Goal: Find contact information: Find contact information

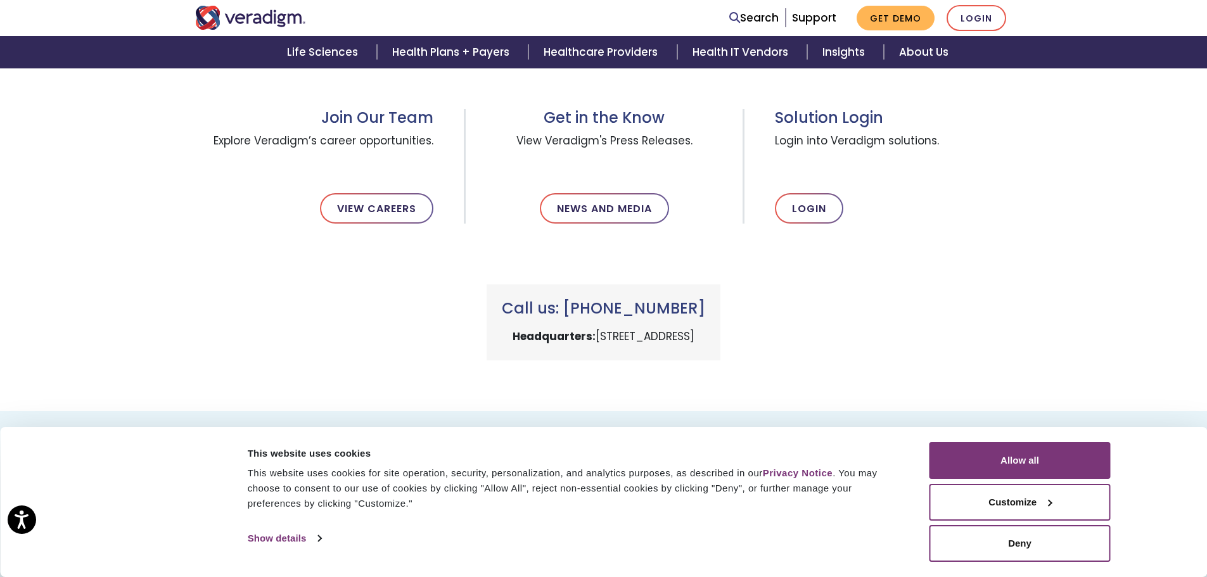
scroll to position [444, 0]
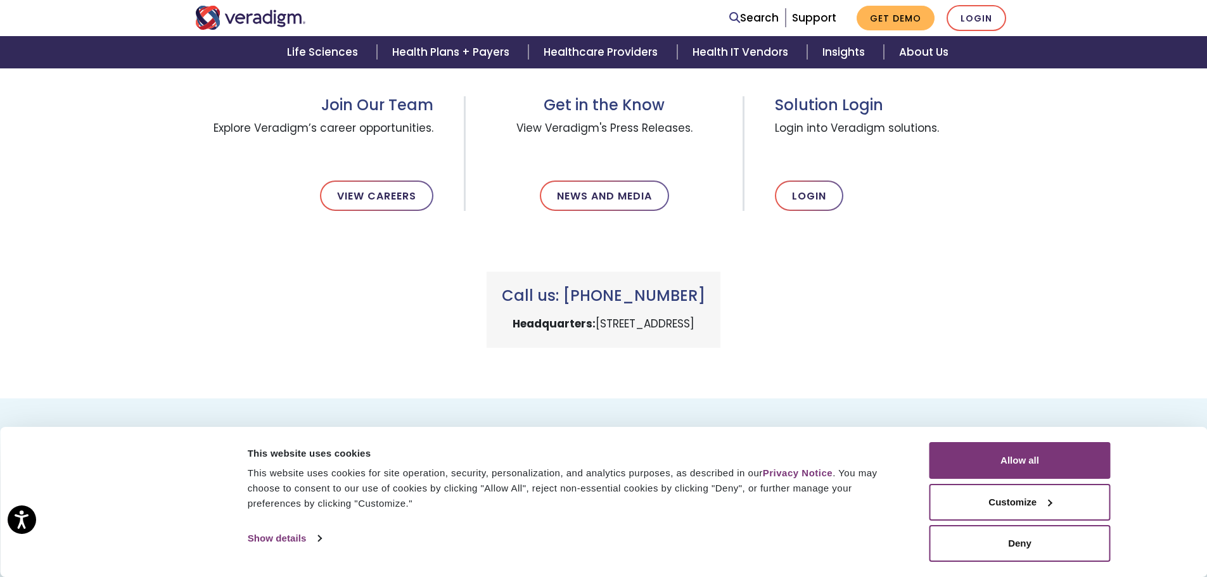
drag, startPoint x: 717, startPoint y: 295, endPoint x: 586, endPoint y: 293, distance: 130.6
click at [586, 293] on h3 "Call us: [PHONE_NUMBER]" at bounding box center [603, 296] width 203 height 18
copy h3 "[PHONE_NUMBER]"
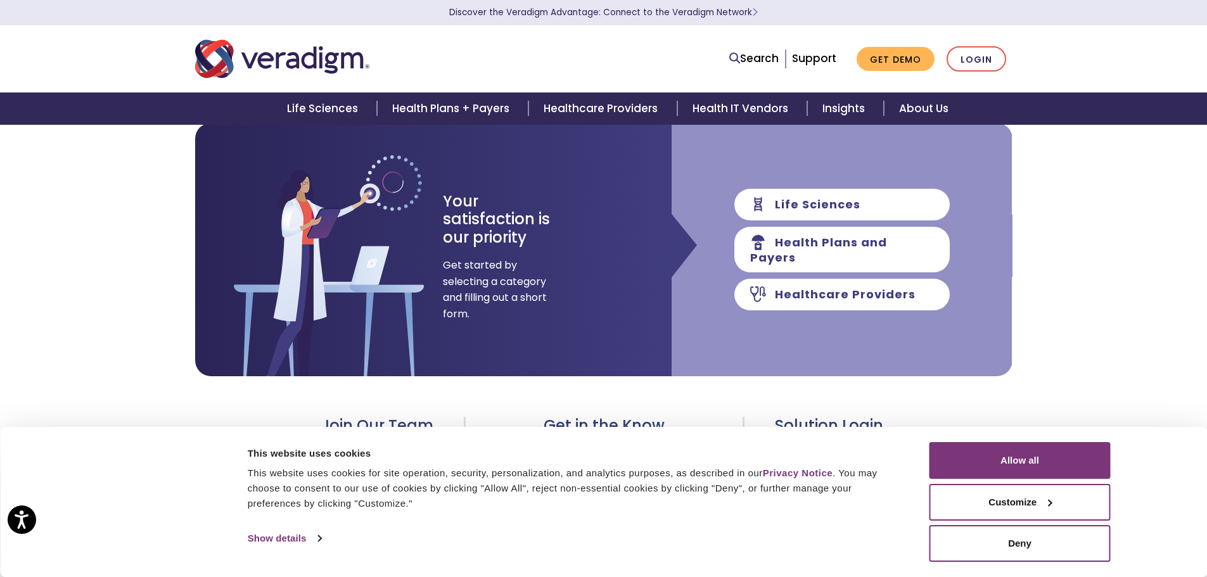
scroll to position [63, 0]
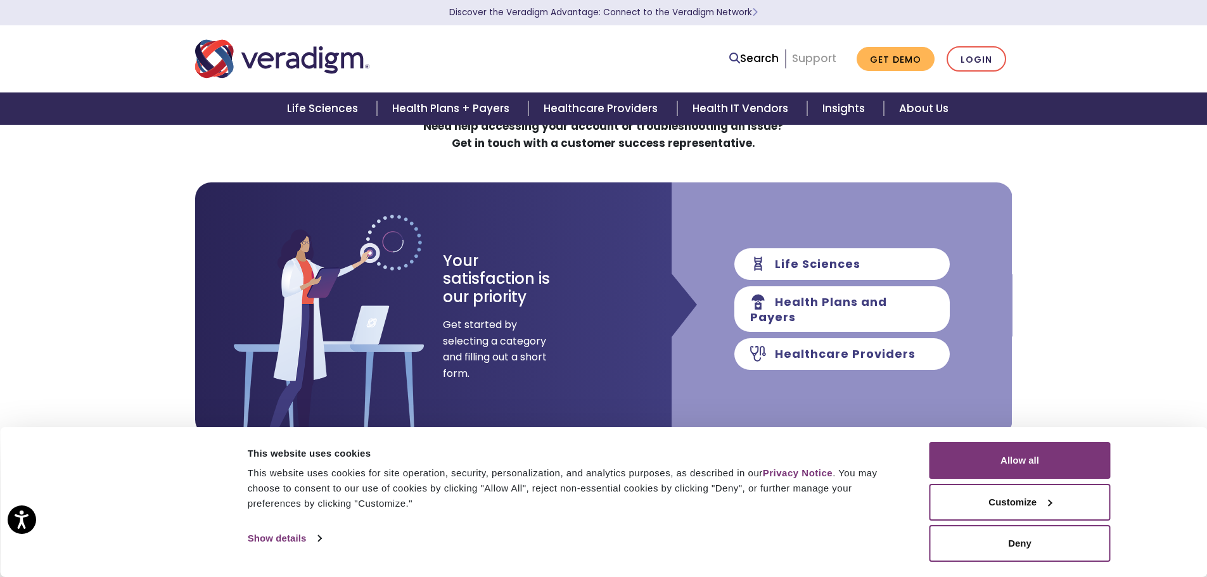
click at [811, 58] on link "Support" at bounding box center [814, 58] width 44 height 15
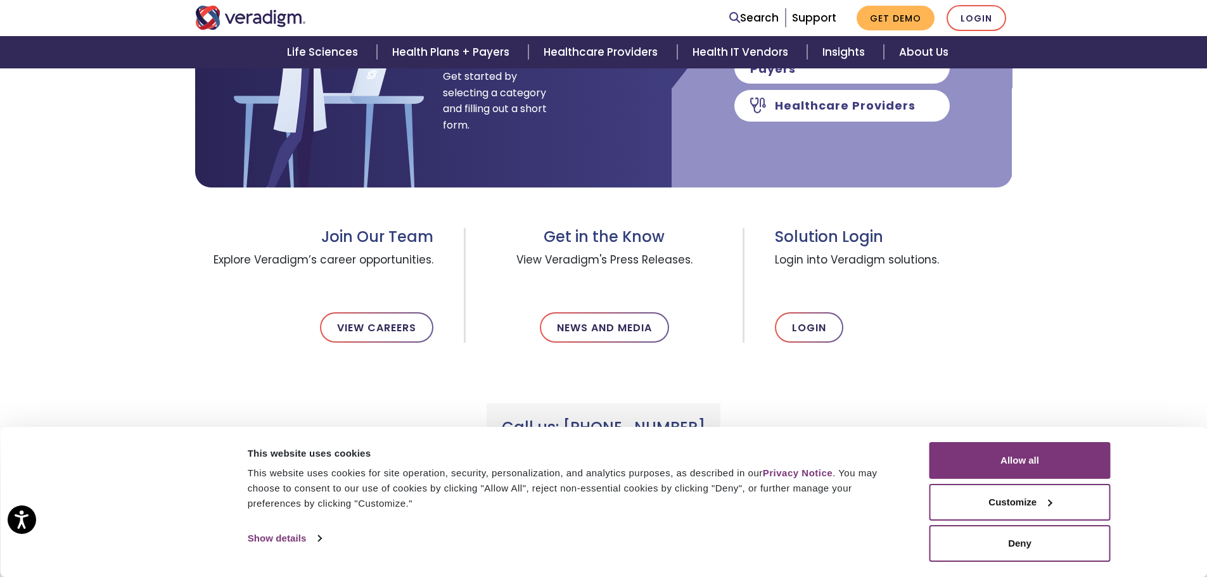
scroll to position [380, 0]
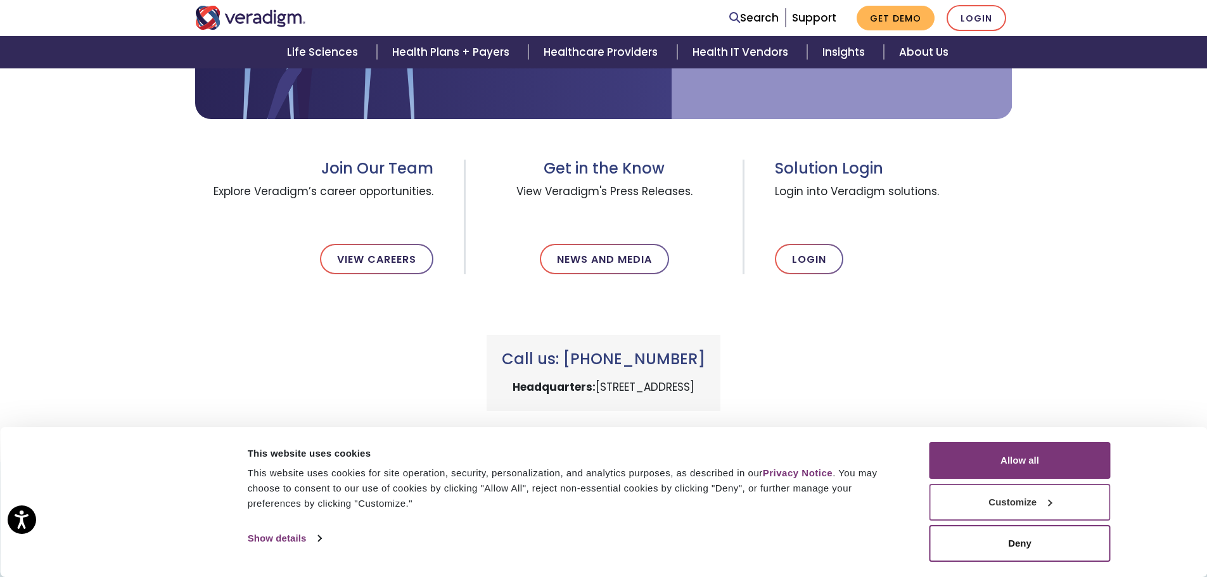
click at [1053, 502] on button "Customize" at bounding box center [1020, 502] width 181 height 37
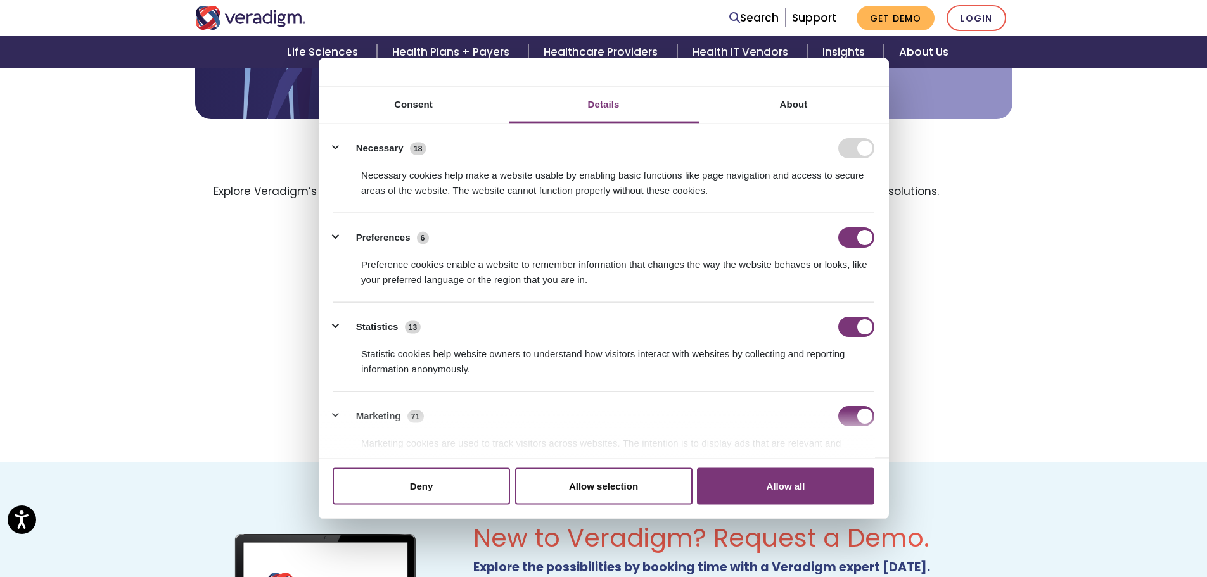
click at [1024, 252] on div "How Can We Assist You Today? Need help accessing your account or troubleshootin…" at bounding box center [603, 103] width 1207 height 718
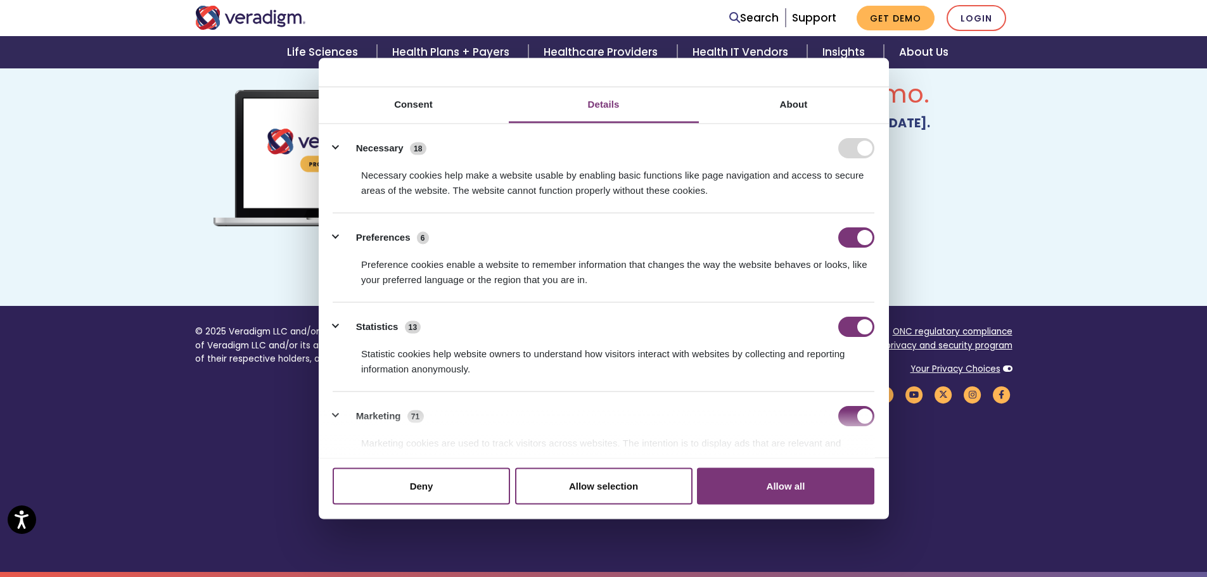
click at [1173, 271] on div "New to Veradigm? Request a Demo. Explore the possibilities by booking time with…" at bounding box center [603, 162] width 1207 height 288
click at [406, 494] on button "Deny" at bounding box center [421, 486] width 177 height 37
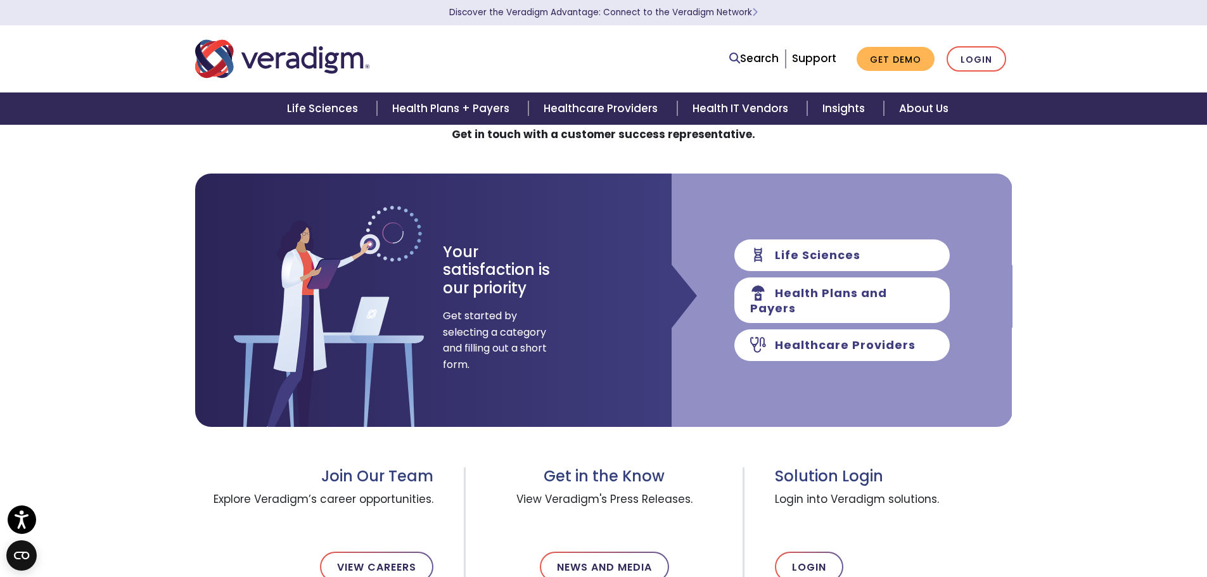
scroll to position [64, 0]
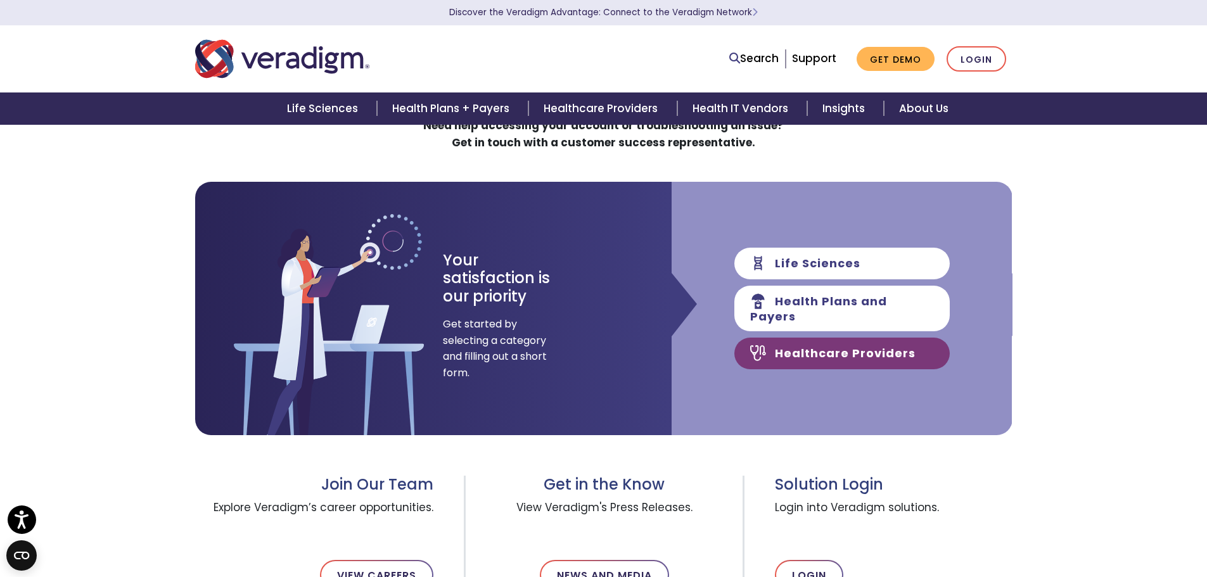
click at [829, 351] on link "Healthcare Providers" at bounding box center [843, 354] width 216 height 32
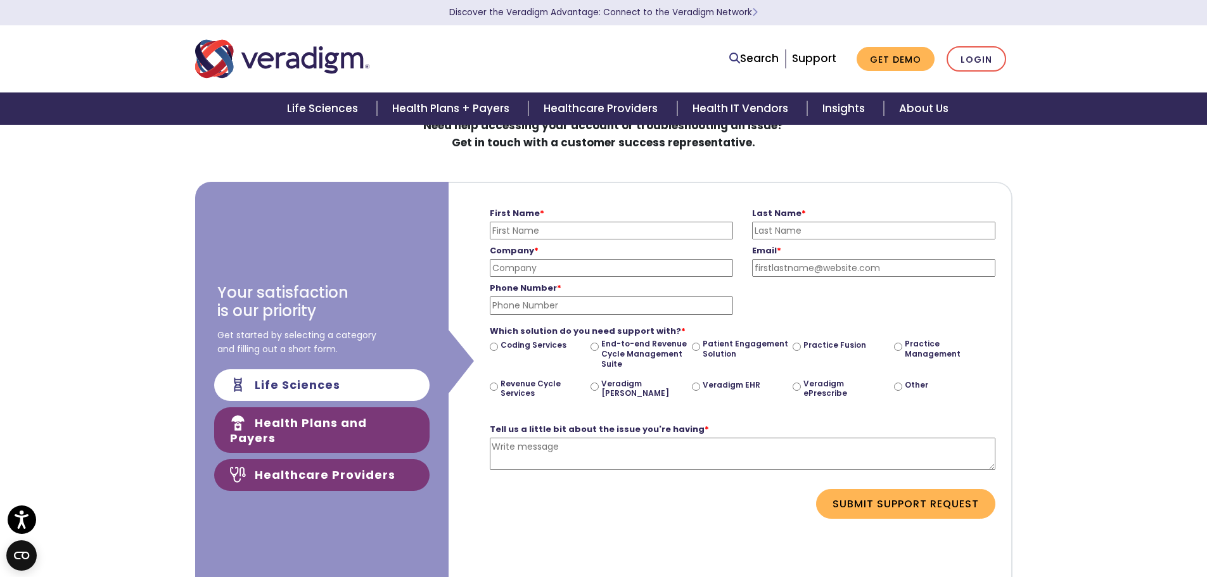
click at [348, 428] on link "Health Plans and Payers" at bounding box center [322, 431] width 216 height 46
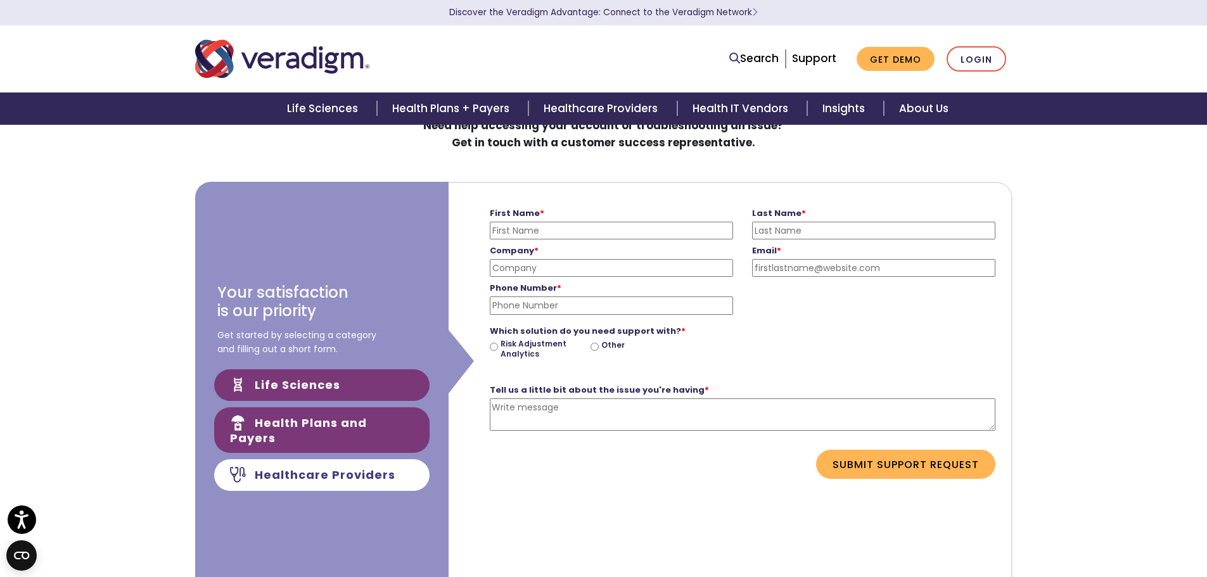
click at [345, 401] on link "Life Sciences" at bounding box center [322, 386] width 216 height 32
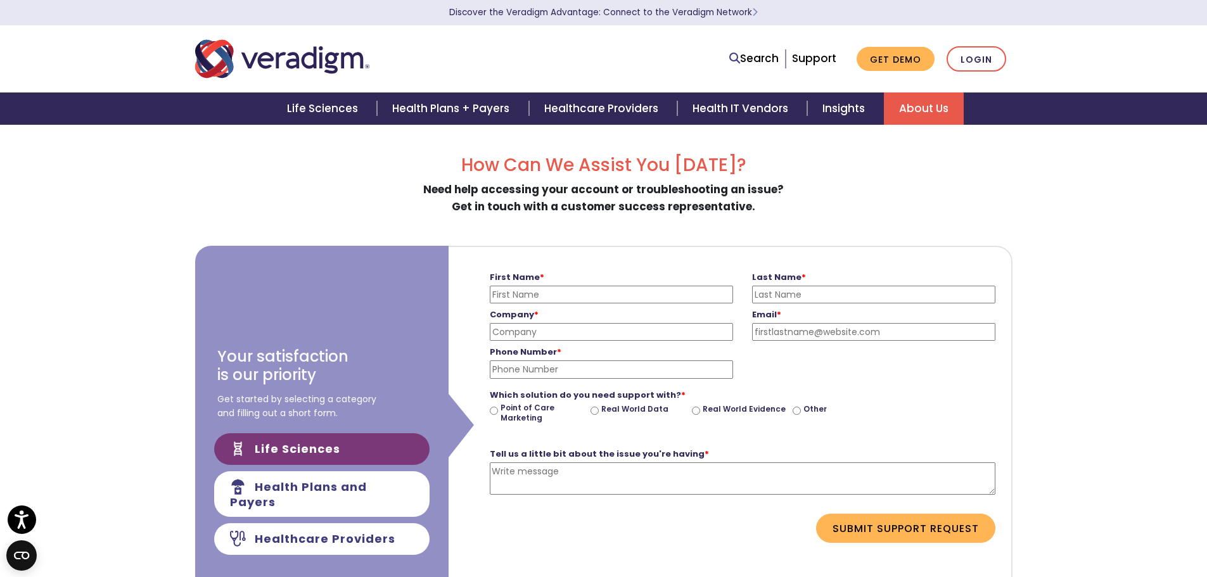
click at [920, 114] on link "About Us" at bounding box center [924, 109] width 80 height 32
